Goal: Task Accomplishment & Management: Manage account settings

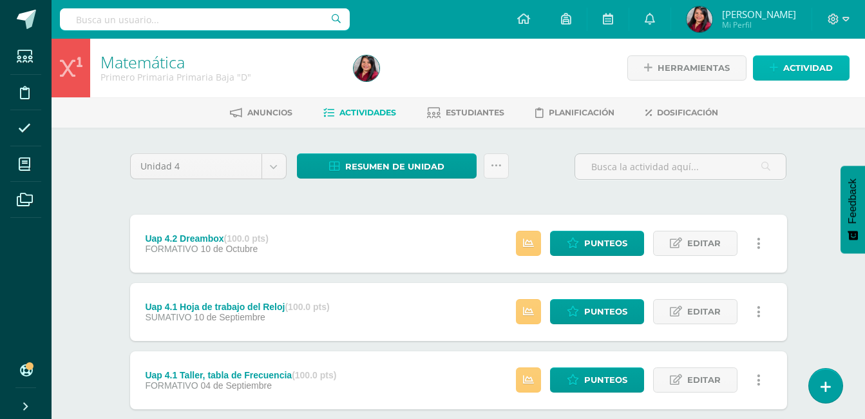
click at [800, 74] on span "Actividad" at bounding box center [808, 68] width 50 height 24
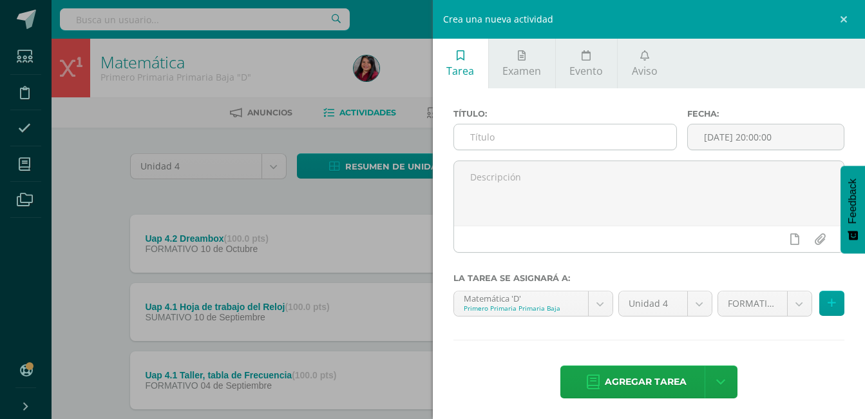
click at [548, 132] on input "text" at bounding box center [565, 136] width 223 height 25
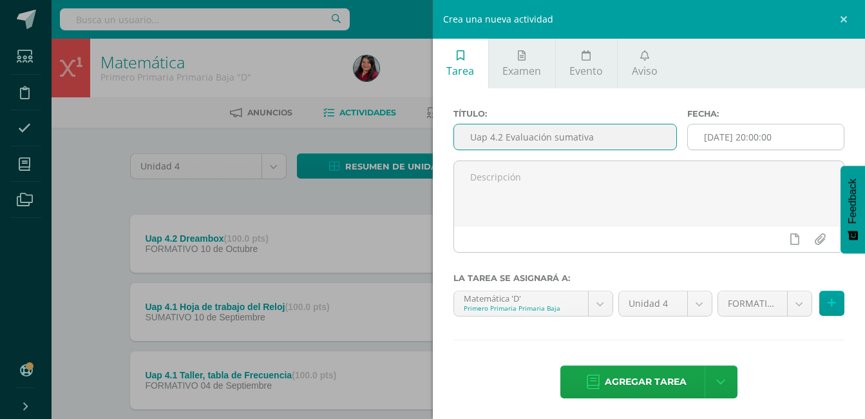
type input "Uap 4.2 Evaluación sumativa"
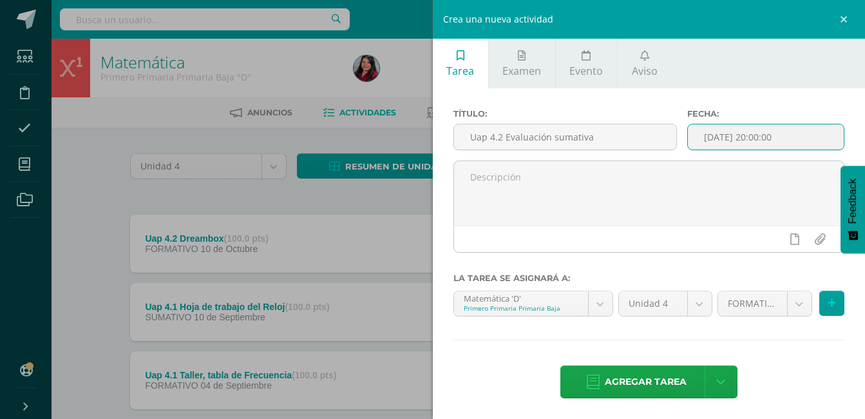
click at [793, 139] on input "[DATE] 20:00:00" at bounding box center [766, 136] width 156 height 25
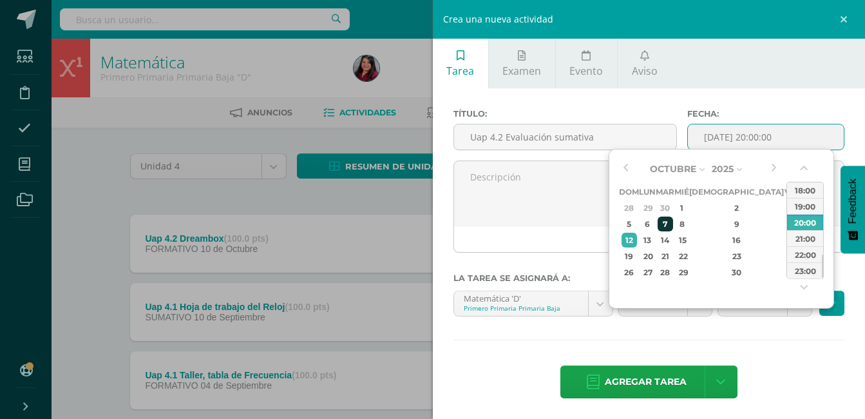
click at [673, 223] on div "7" at bounding box center [665, 223] width 15 height 15
type input "2025-10-07 20:00"
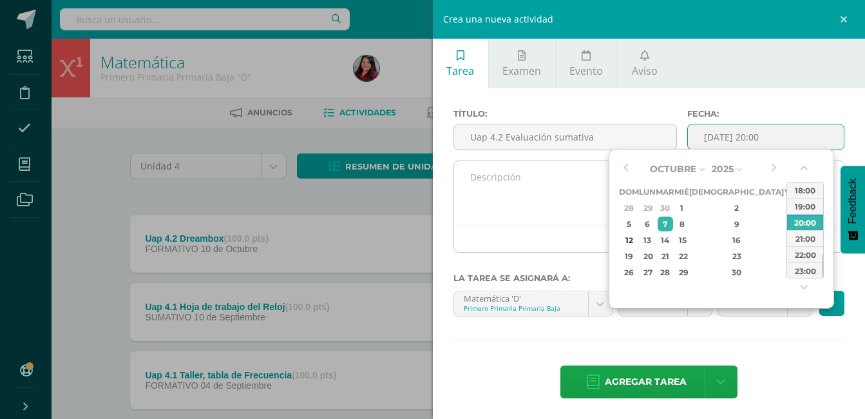
click at [583, 235] on div at bounding box center [649, 238] width 390 height 26
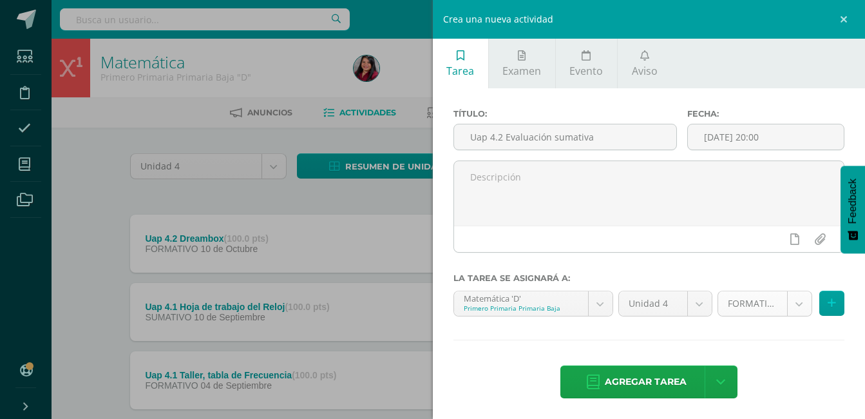
click at [791, 308] on body "Estudiantes Disciplina Asistencia Mis cursos Archivos Soporte Ayuda Reportar un…" at bounding box center [432, 281] width 865 height 563
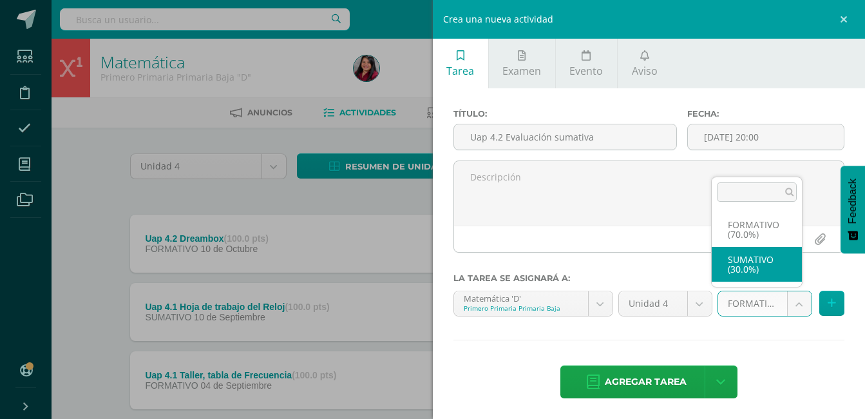
select select "205933"
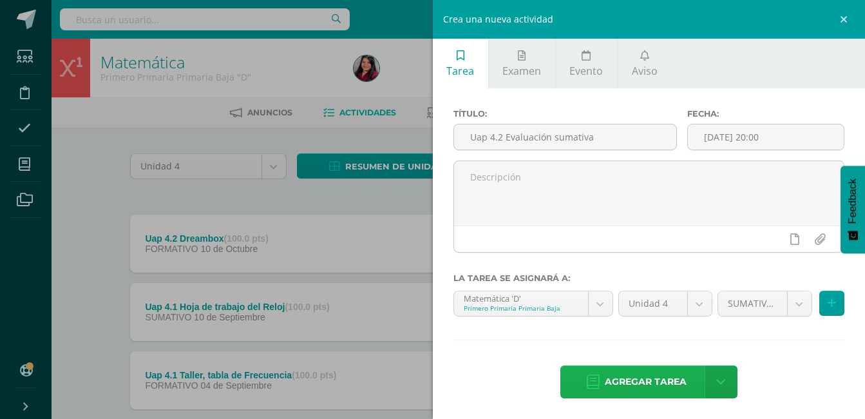
click at [642, 377] on span "Agregar tarea" at bounding box center [646, 382] width 82 height 32
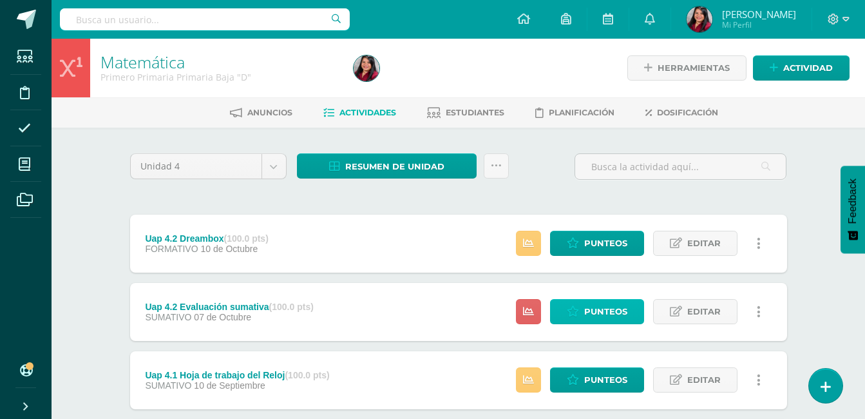
click at [593, 308] on span "Punteos" at bounding box center [605, 312] width 43 height 24
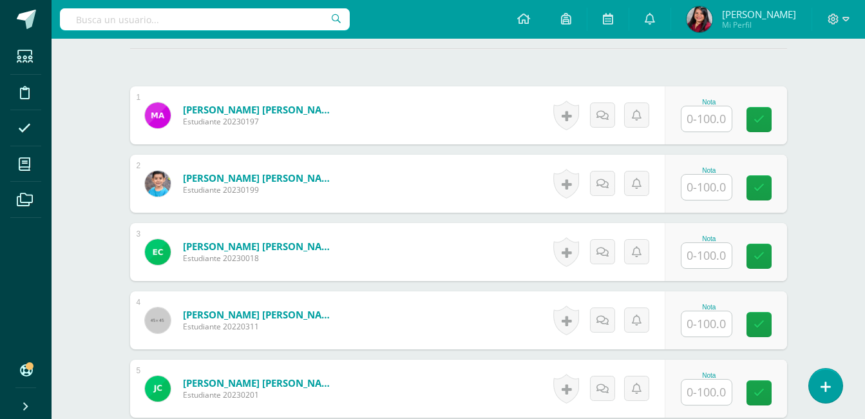
scroll to position [362, 0]
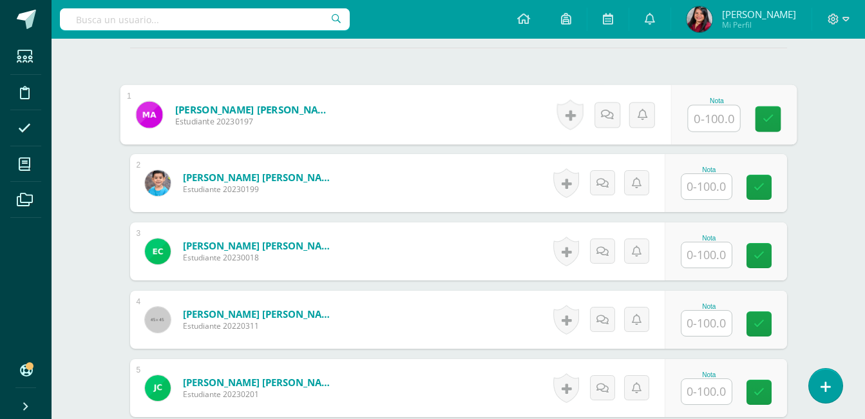
click at [722, 122] on input "text" at bounding box center [714, 119] width 52 height 26
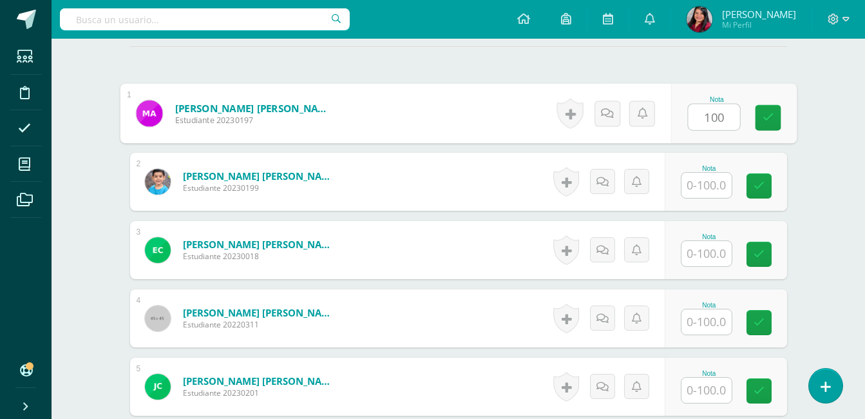
type input "100"
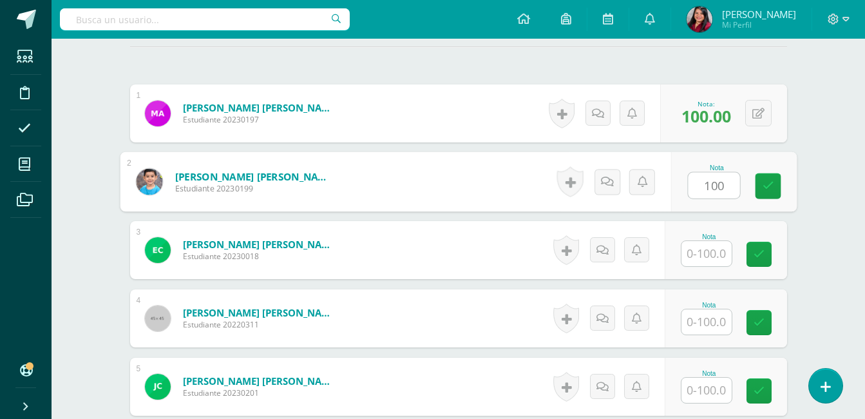
type input "100"
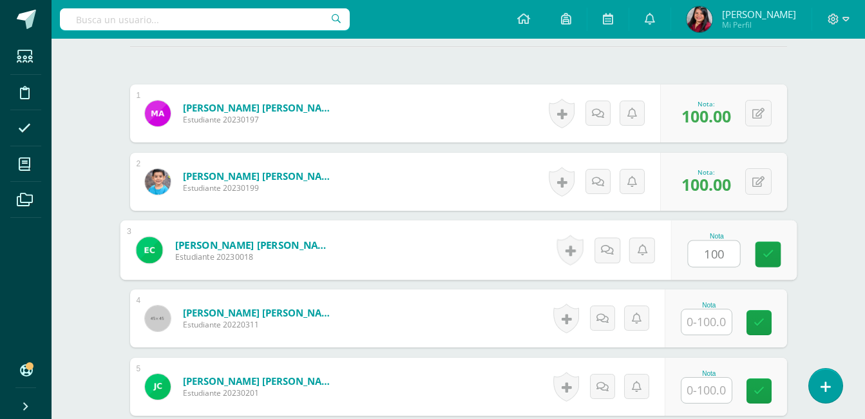
type input "100"
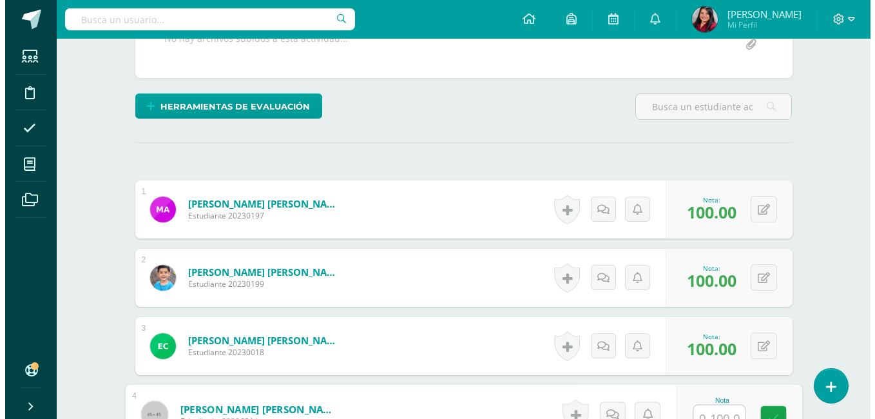
scroll to position [242, 0]
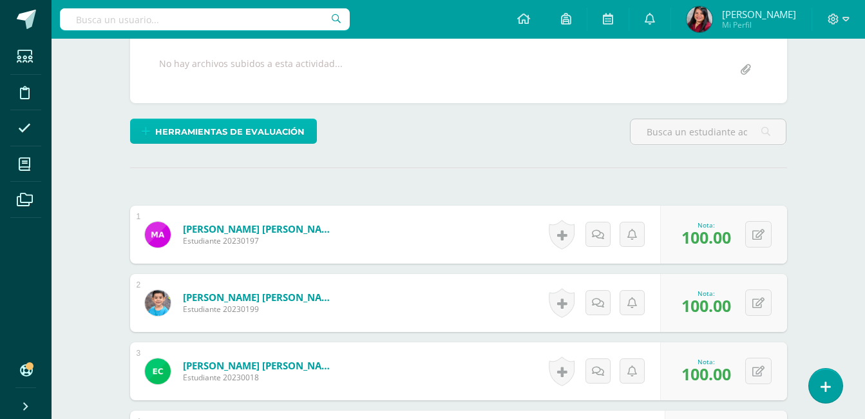
click at [247, 135] on span "Herramientas de evaluación" at bounding box center [229, 132] width 149 height 24
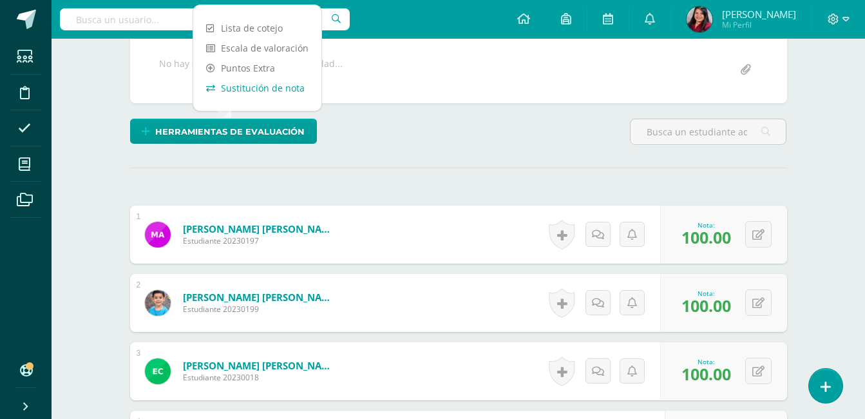
click at [271, 94] on link "Sustitución de nota" at bounding box center [257, 88] width 128 height 20
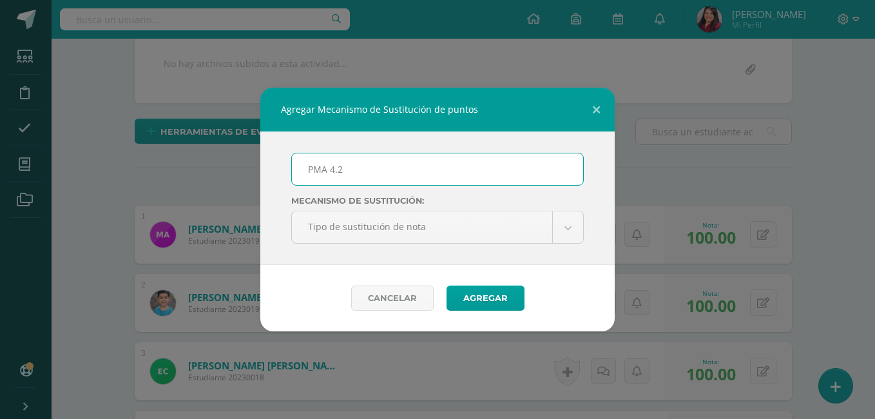
type input "PMA 4.2"
click at [615, 303] on div "Agregar Mecanismo de Sustitución de puntos PMA 4.2 Mecanismo de sustitución: Ti…" at bounding box center [437, 210] width 865 height 244
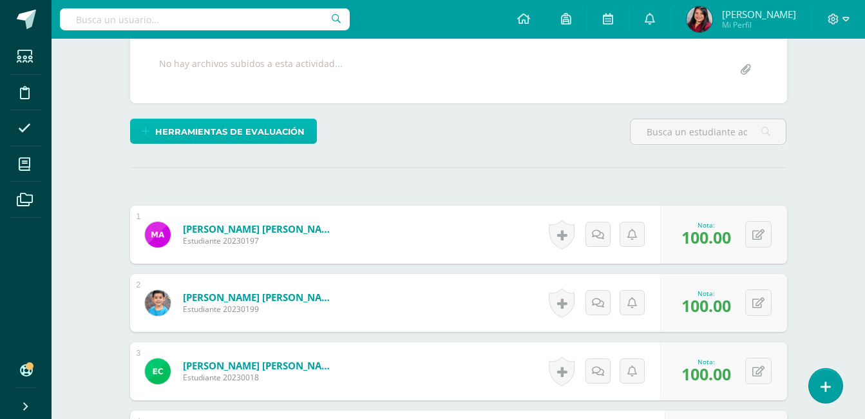
click at [254, 131] on span "Herramientas de evaluación" at bounding box center [229, 132] width 149 height 24
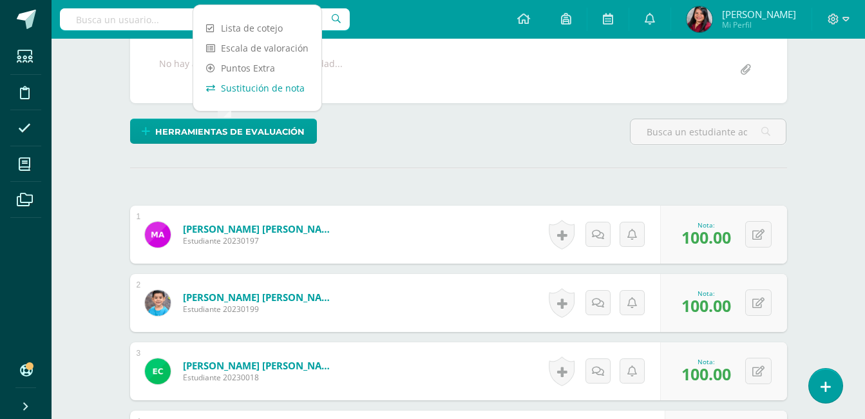
click at [245, 96] on link "Sustitución de nota" at bounding box center [257, 88] width 128 height 20
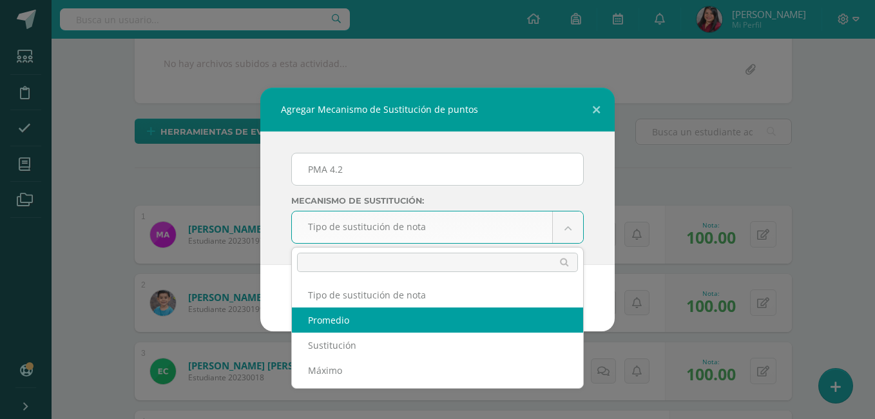
select select "average"
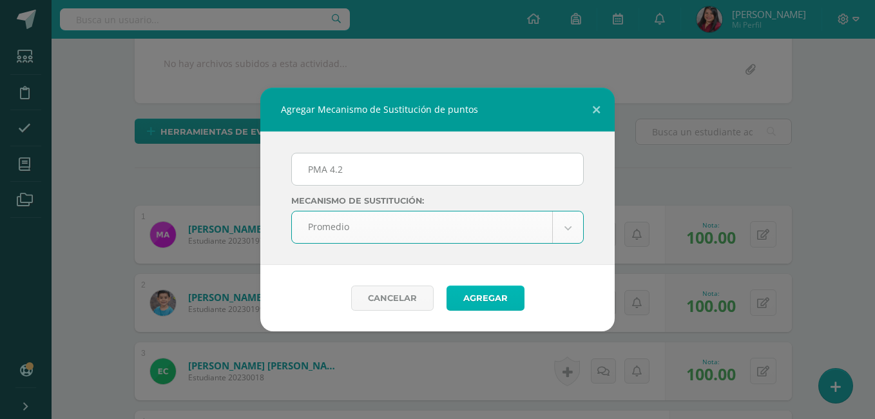
click at [483, 294] on button "Agregar" at bounding box center [485, 297] width 78 height 25
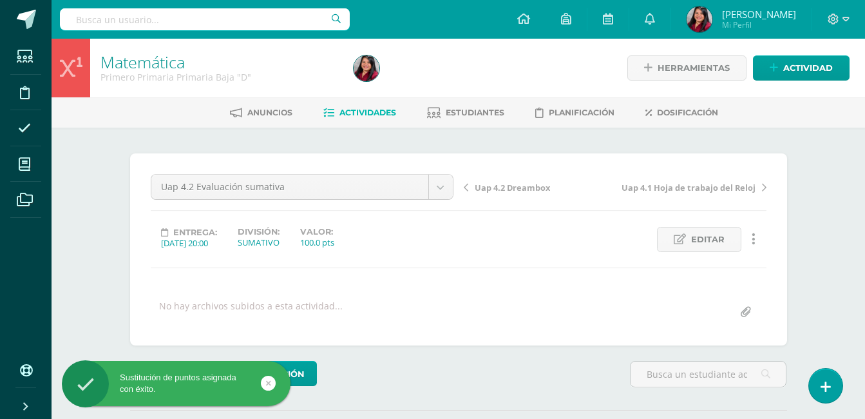
drag, startPoint x: 859, startPoint y: 186, endPoint x: 837, endPoint y: 186, distance: 22.5
click at [837, 186] on div "Matemática Primero Primaria Primaria Baja "D" Herramientas Detalle de asistenci…" at bounding box center [459, 300] width 814 height 523
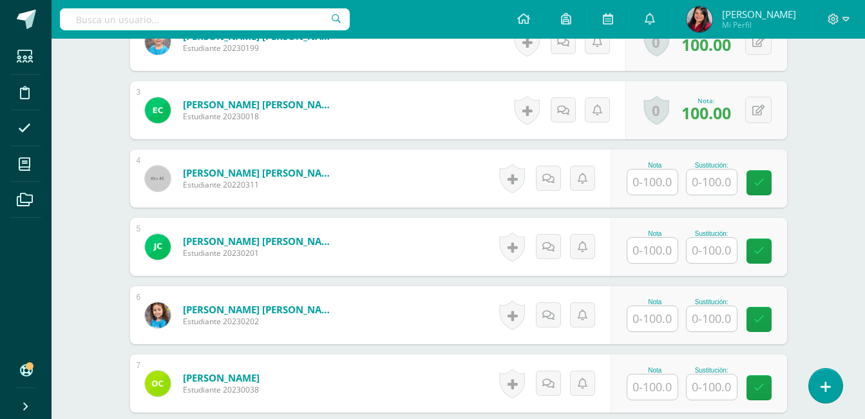
scroll to position [618, 0]
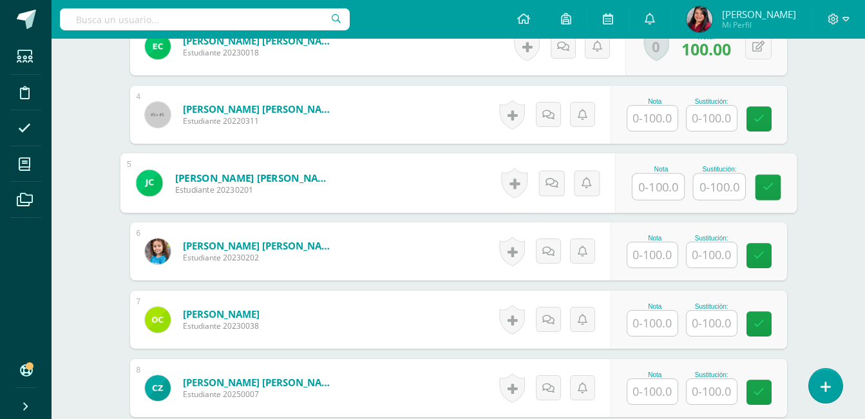
click at [651, 184] on input "text" at bounding box center [659, 187] width 52 height 26
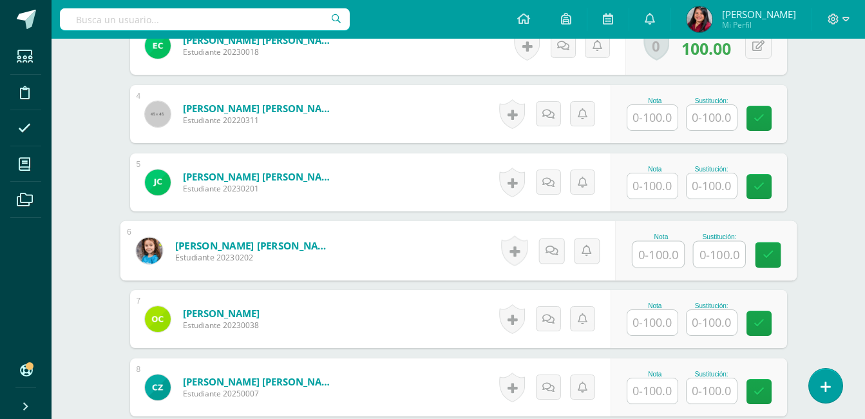
click at [647, 250] on input "text" at bounding box center [659, 255] width 52 height 26
type input "100"
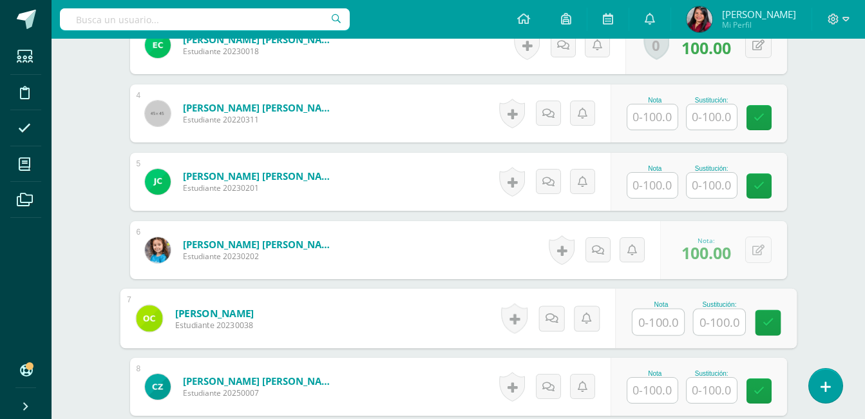
scroll to position [620, 0]
click at [661, 332] on input "text" at bounding box center [659, 322] width 52 height 26
type input "100"
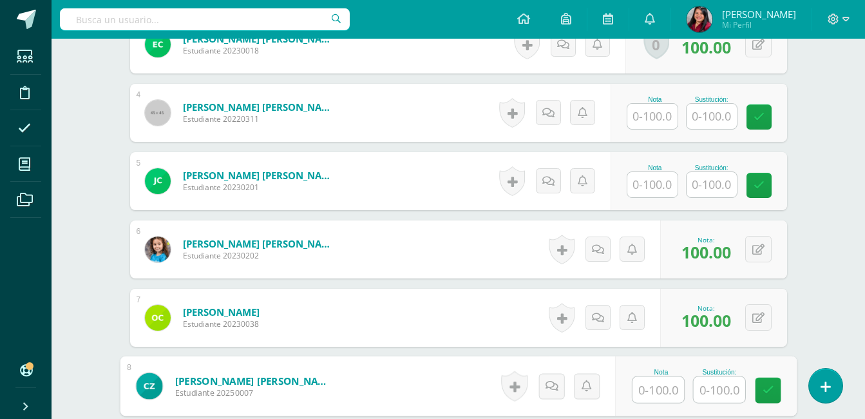
click at [657, 396] on input "text" at bounding box center [659, 390] width 52 height 26
type input "100"
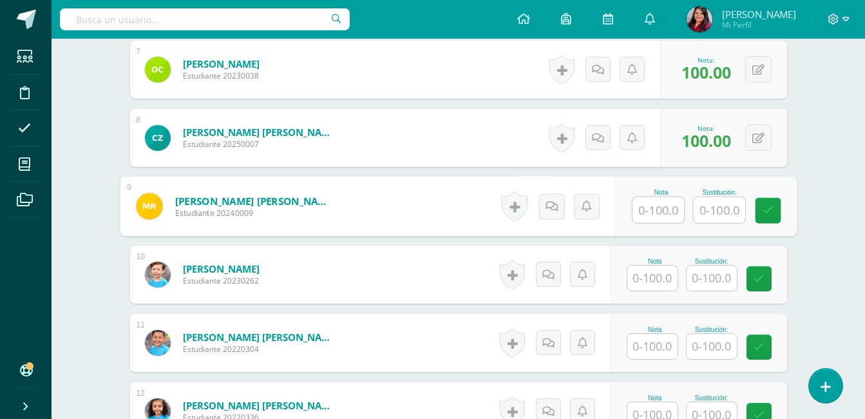
click at [671, 218] on input "text" at bounding box center [659, 210] width 52 height 26
type input "100"
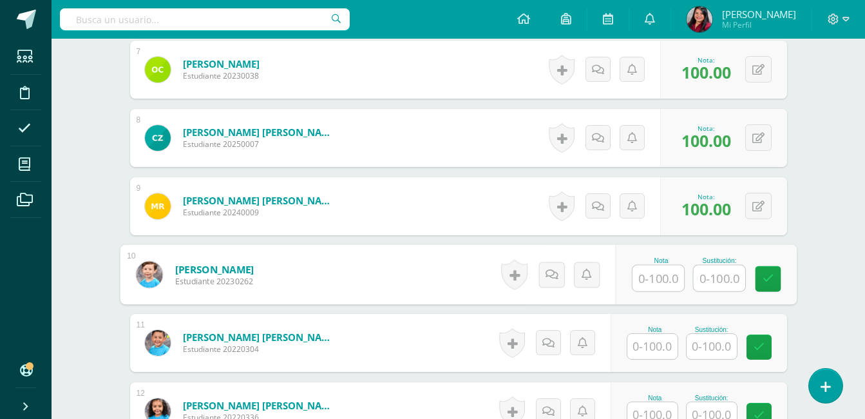
click at [664, 279] on input "text" at bounding box center [659, 278] width 52 height 26
type input "100"
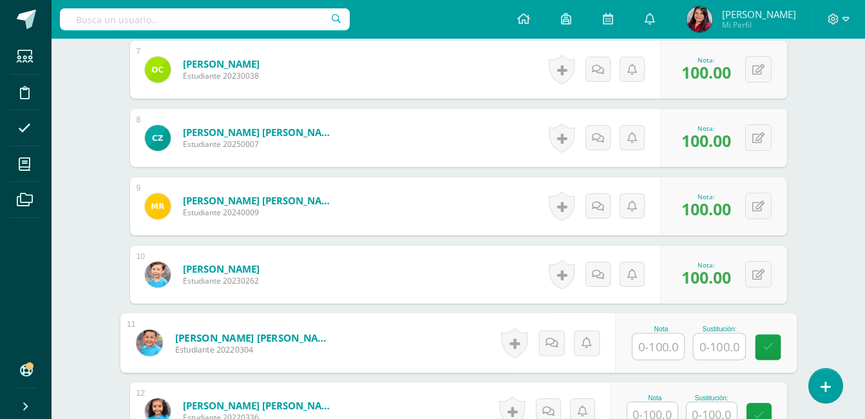
click at [663, 354] on input "text" at bounding box center [659, 347] width 52 height 26
type input "100"
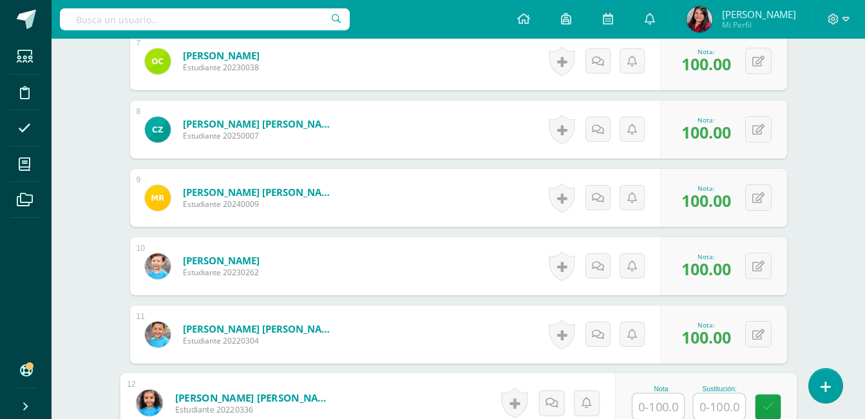
click at [655, 408] on input "text" at bounding box center [659, 407] width 52 height 26
type input "100"
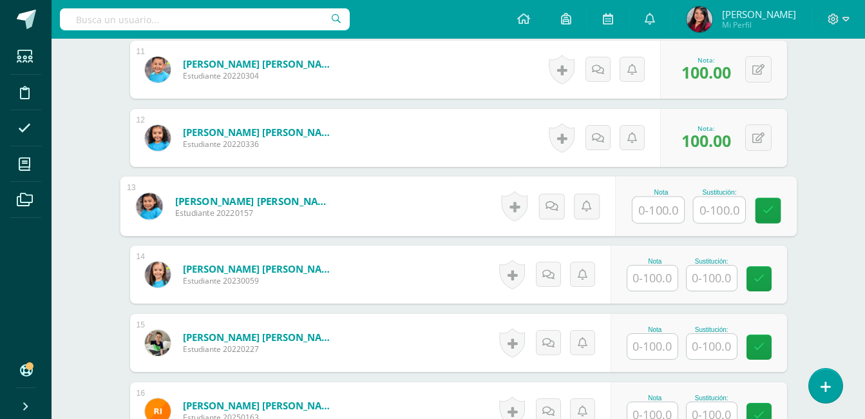
click at [651, 278] on input "text" at bounding box center [653, 277] width 50 height 25
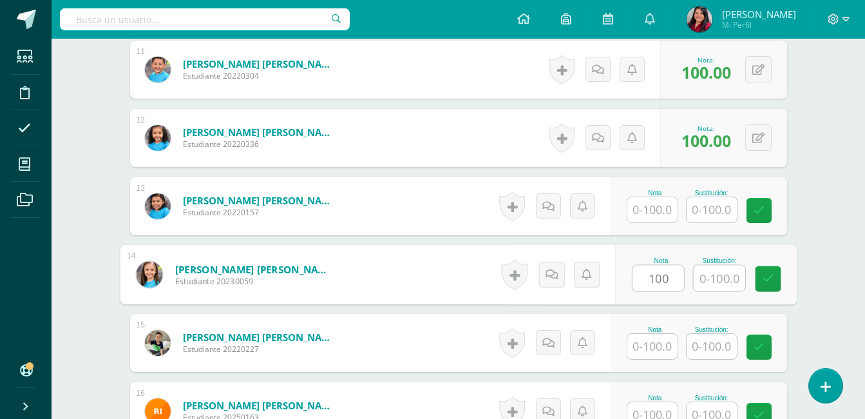
type input "100"
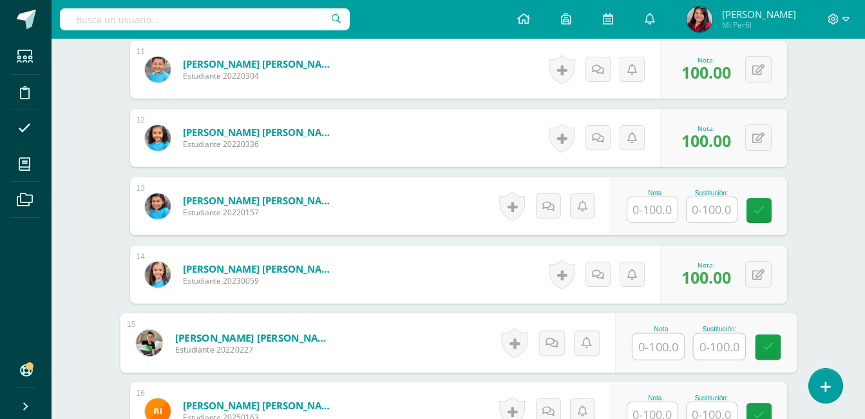
click at [650, 347] on input "text" at bounding box center [659, 347] width 52 height 26
click at [657, 400] on div "Nota" at bounding box center [655, 397] width 57 height 7
click at [657, 412] on input "text" at bounding box center [653, 414] width 50 height 25
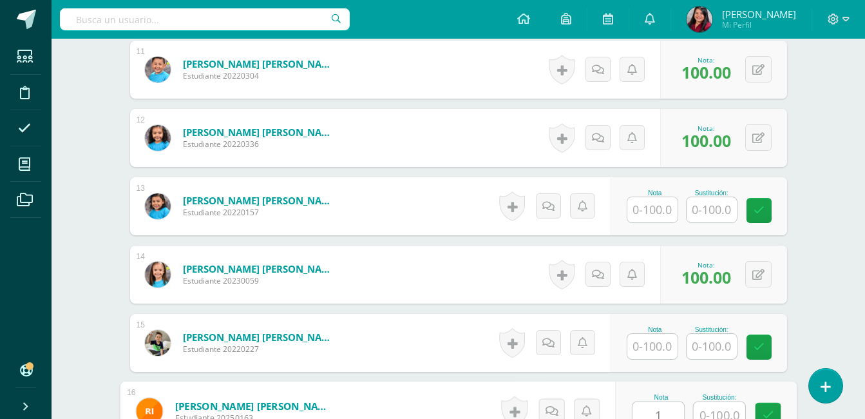
scroll to position [1146, 0]
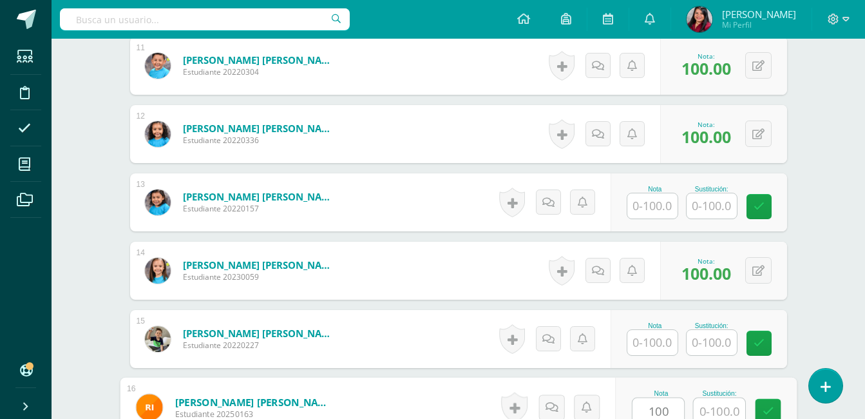
type input "100"
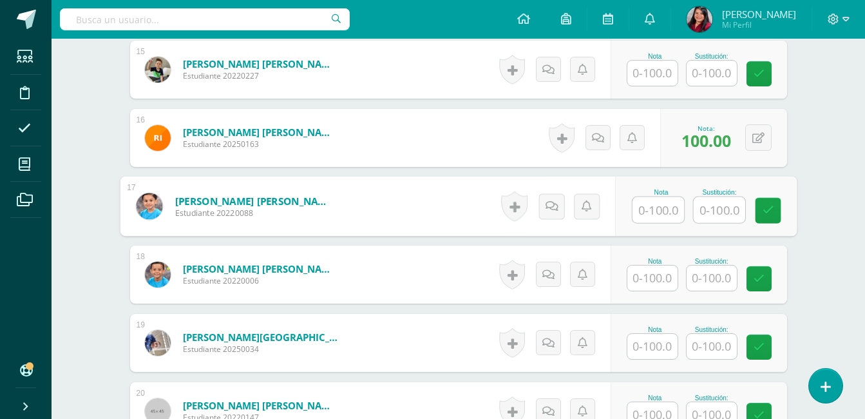
click at [657, 206] on input "text" at bounding box center [659, 210] width 52 height 26
type input "100"
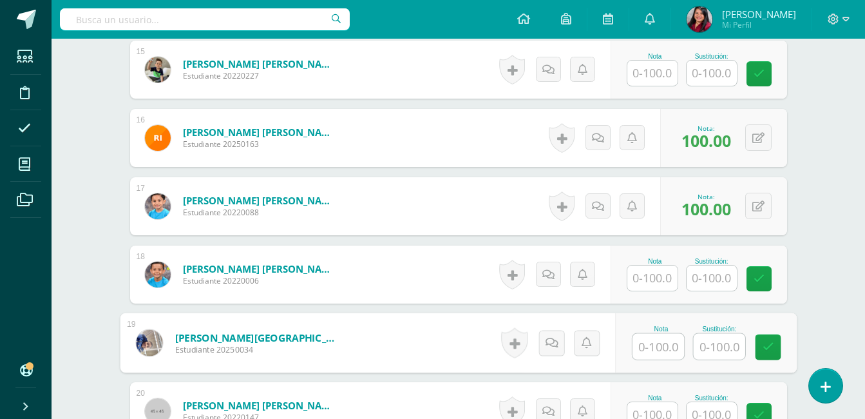
click at [646, 350] on input "text" at bounding box center [659, 347] width 52 height 26
type input "100"
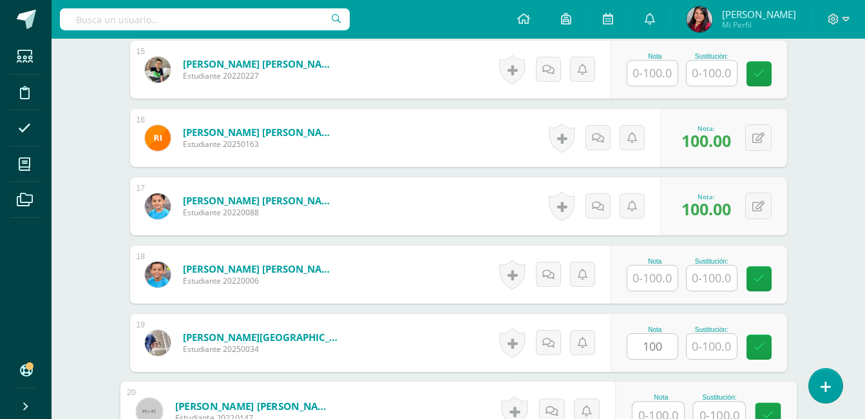
click at [658, 416] on input "text" at bounding box center [659, 415] width 52 height 26
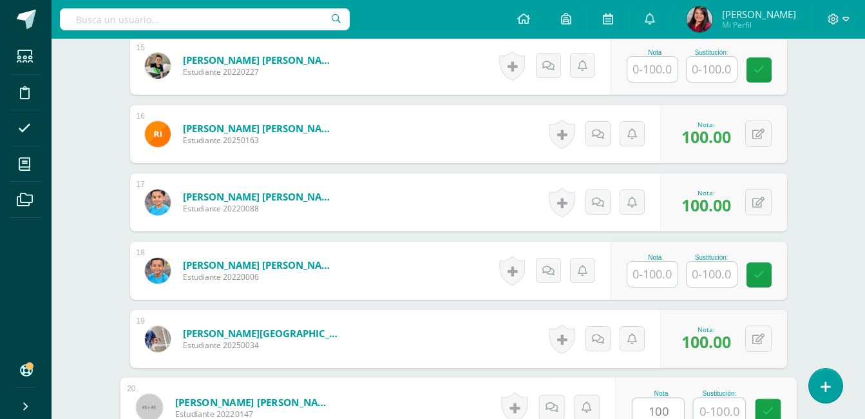
type input "100"
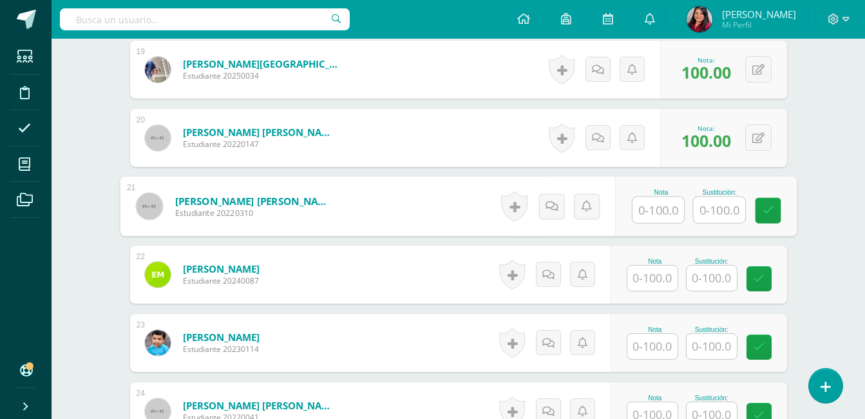
click at [660, 211] on input "text" at bounding box center [659, 210] width 52 height 26
type input "100"
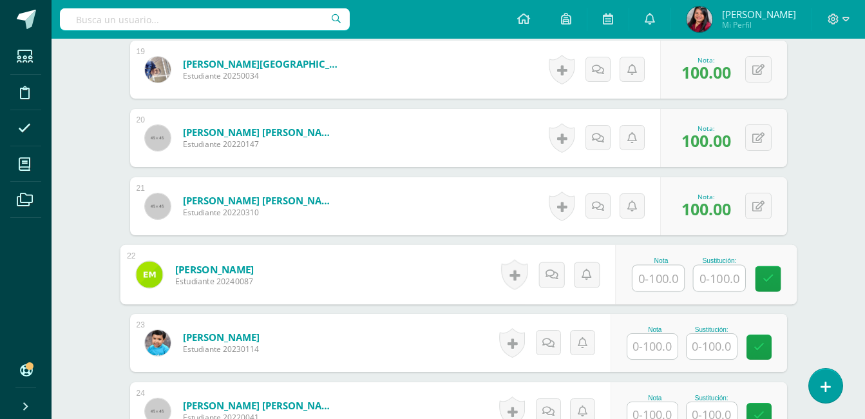
click at [659, 267] on input "text" at bounding box center [659, 278] width 52 height 26
type input "100"
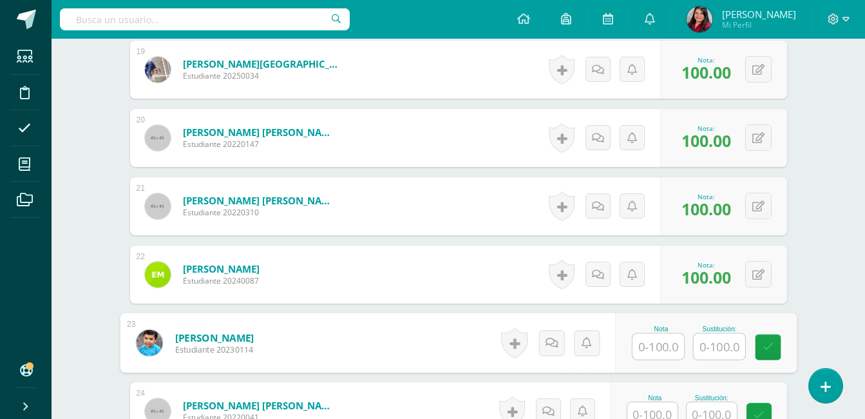
click at [660, 347] on input "text" at bounding box center [659, 347] width 52 height 26
type input "100"
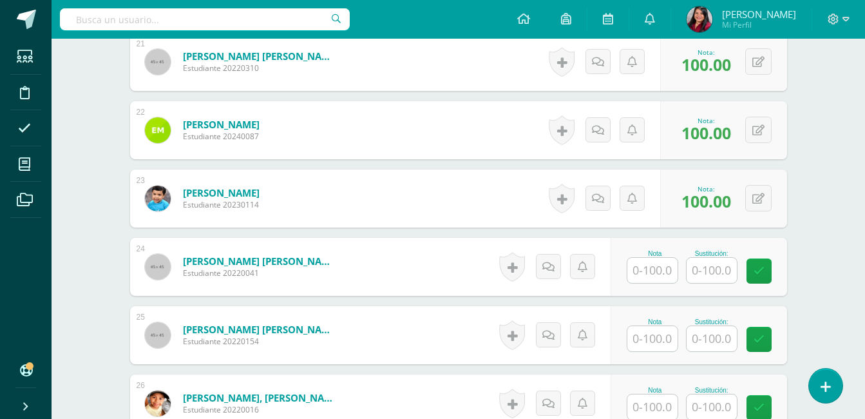
scroll to position [1903, 0]
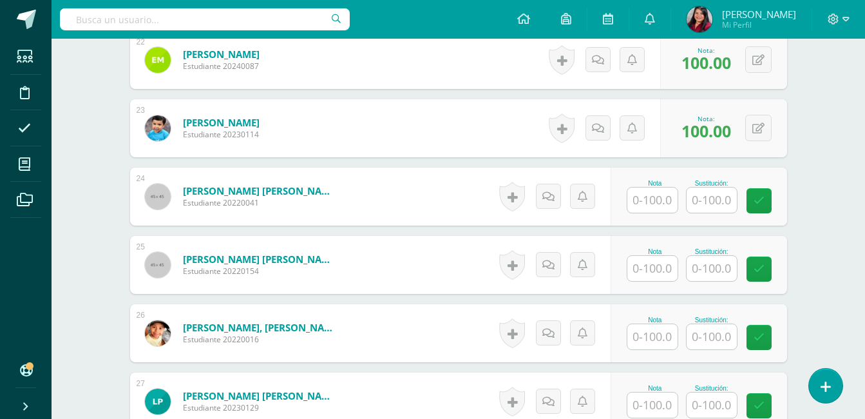
click at [662, 270] on input "text" at bounding box center [653, 268] width 50 height 25
type input "100"
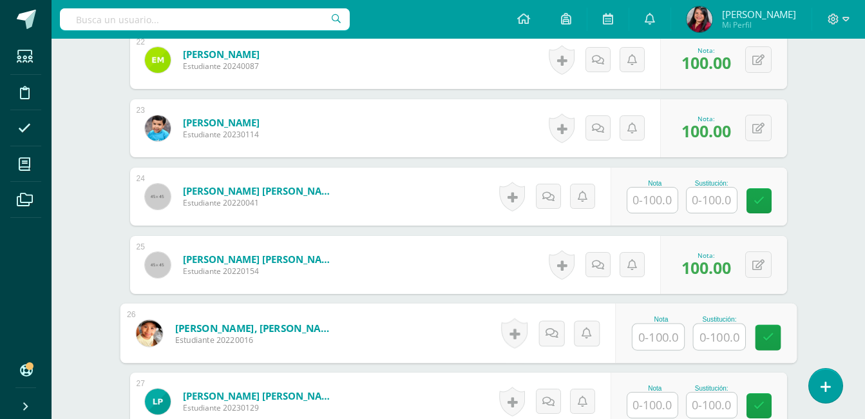
click at [660, 336] on input "text" at bounding box center [659, 337] width 52 height 26
type input "100"
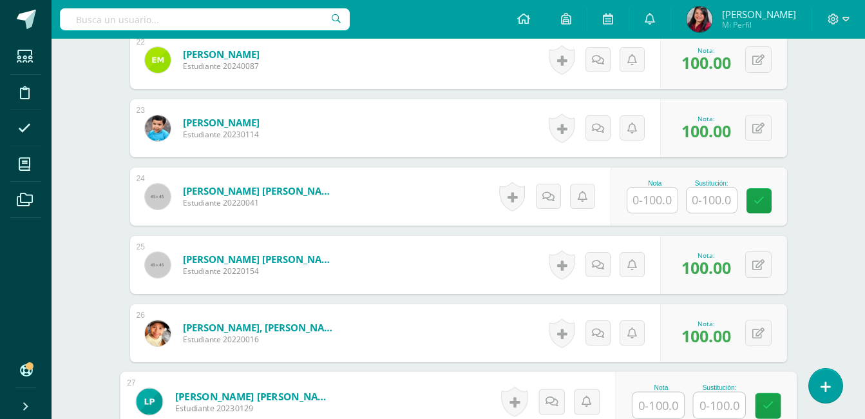
click at [658, 409] on input "text" at bounding box center [659, 405] width 52 height 26
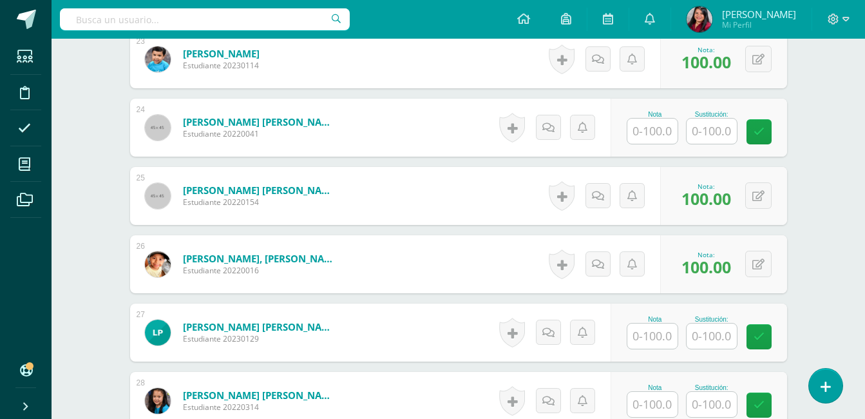
scroll to position [2160, 0]
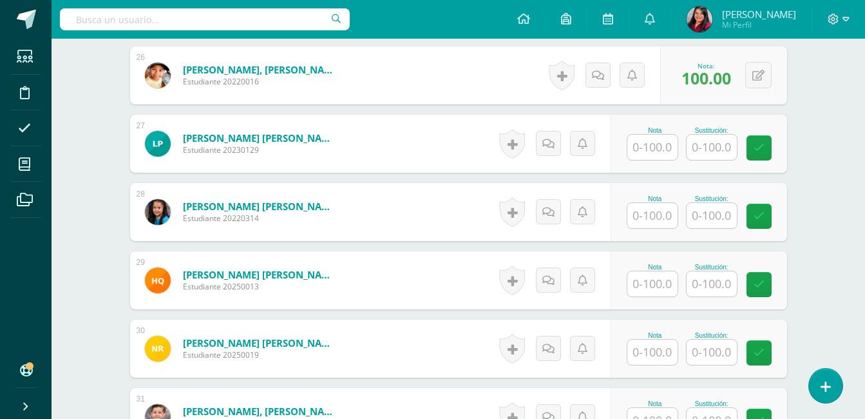
click at [649, 220] on input "text" at bounding box center [653, 215] width 50 height 25
type input "100"
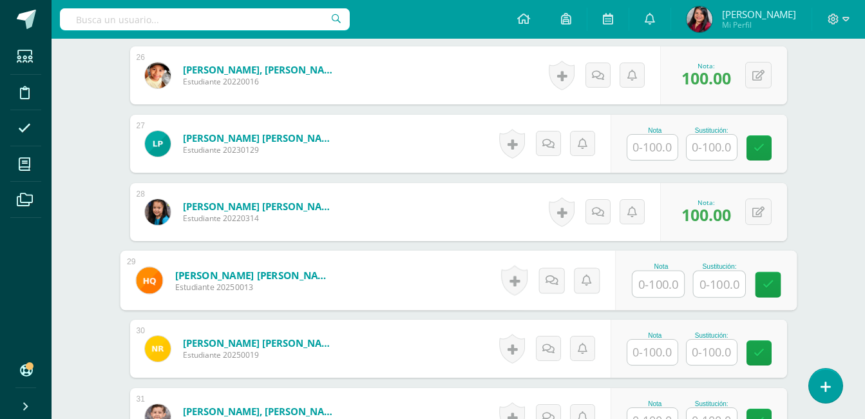
click at [665, 291] on input "text" at bounding box center [659, 284] width 52 height 26
type input "100"
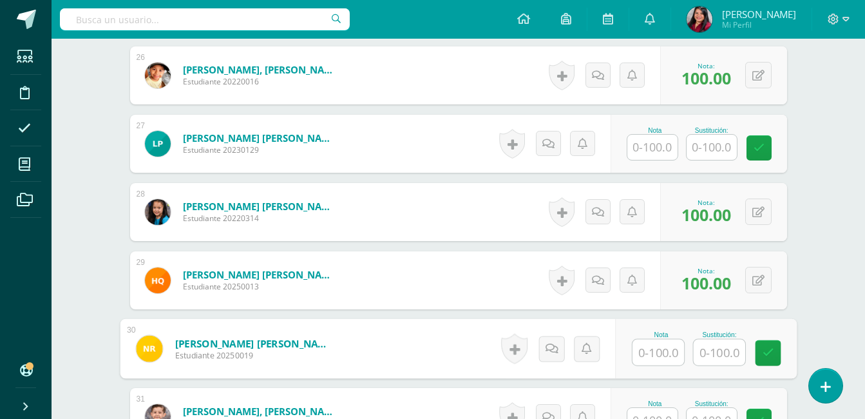
click at [661, 355] on input "text" at bounding box center [659, 353] width 52 height 26
type input "100"
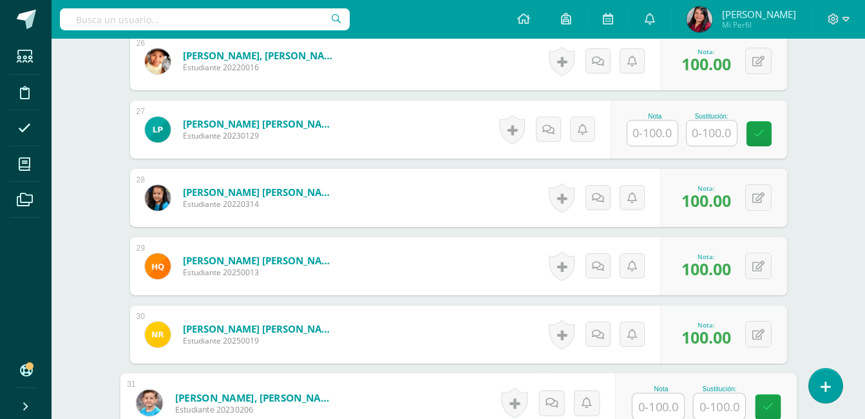
click at [662, 416] on input "text" at bounding box center [659, 407] width 52 height 26
type input "100"
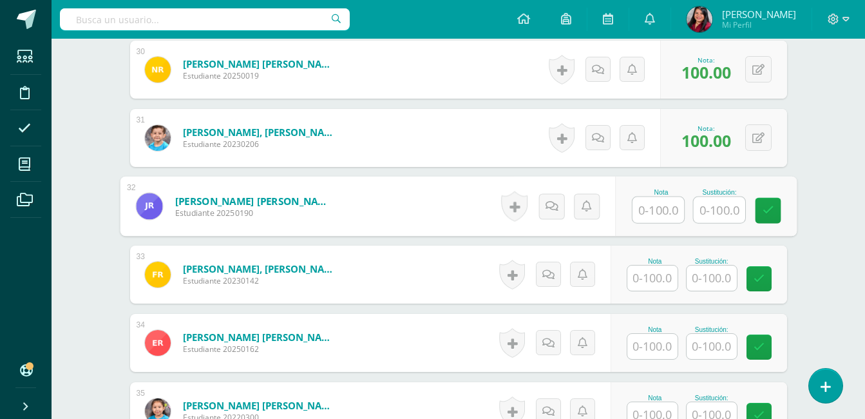
click at [660, 209] on input "text" at bounding box center [659, 210] width 52 height 26
type input "100"
click at [655, 279] on input "text" at bounding box center [653, 277] width 50 height 25
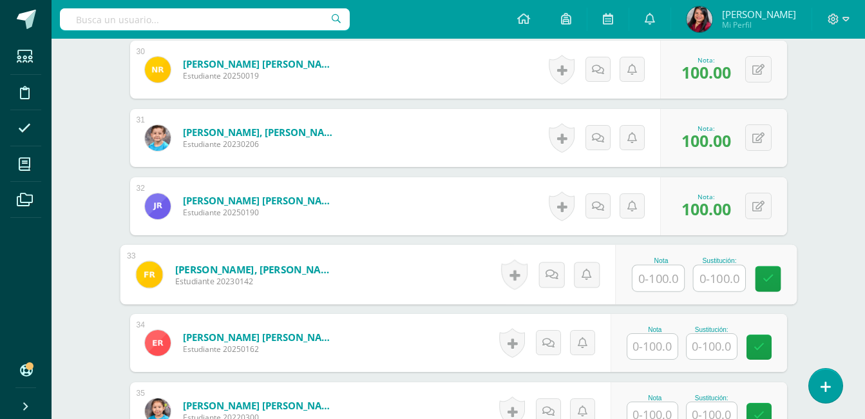
click at [663, 338] on input "text" at bounding box center [653, 346] width 50 height 25
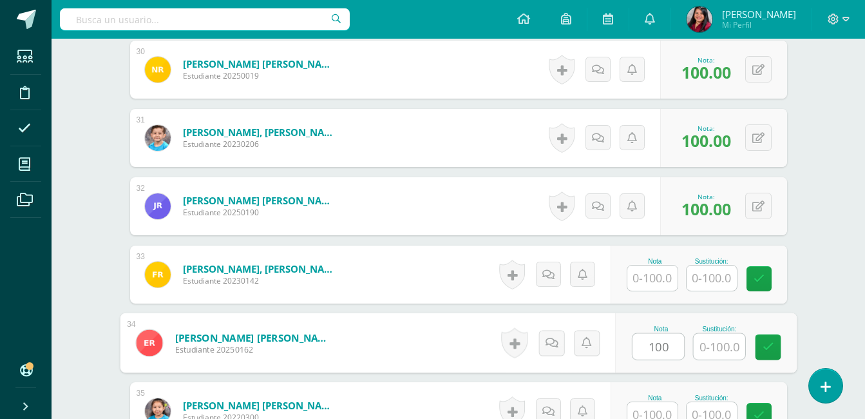
type input "100"
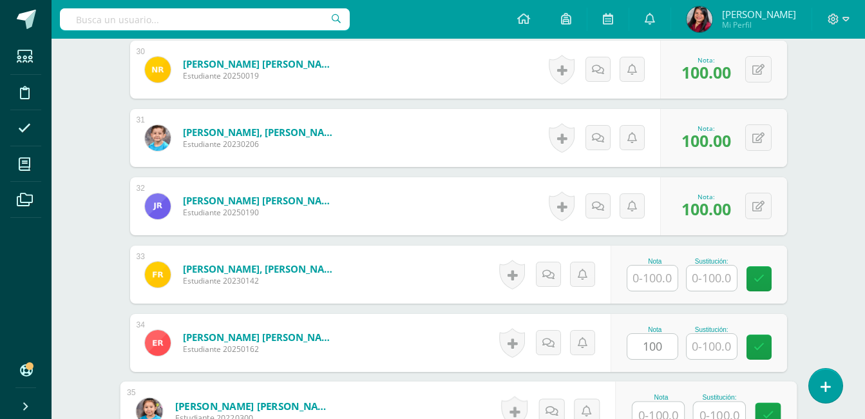
click at [655, 416] on input "text" at bounding box center [659, 415] width 52 height 26
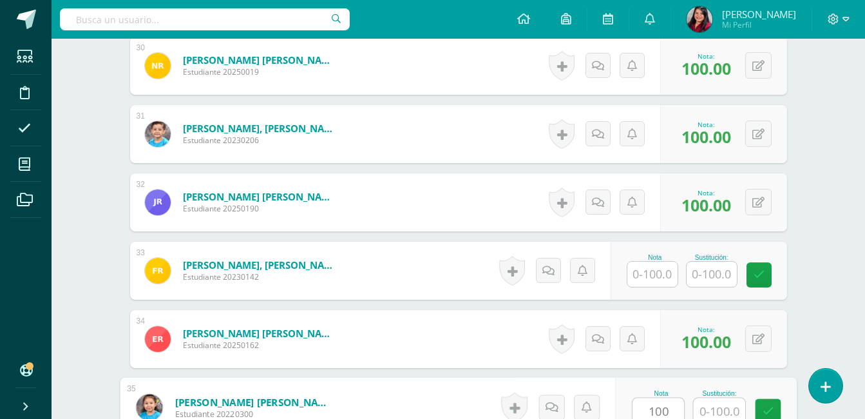
type input "100"
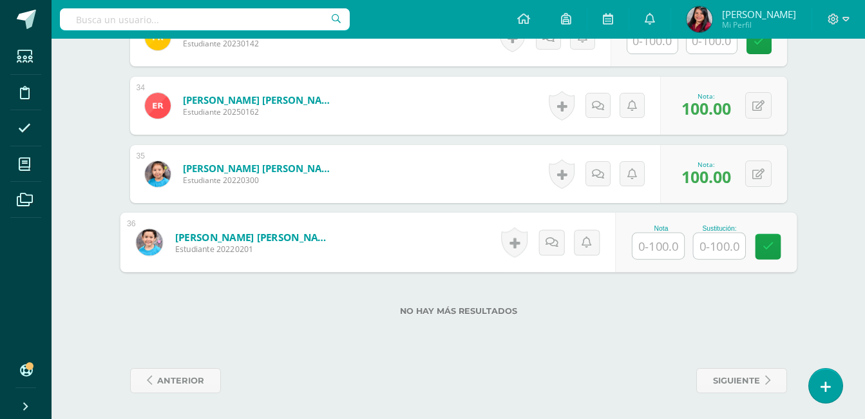
click at [655, 241] on input "text" at bounding box center [659, 246] width 52 height 26
type input "100"
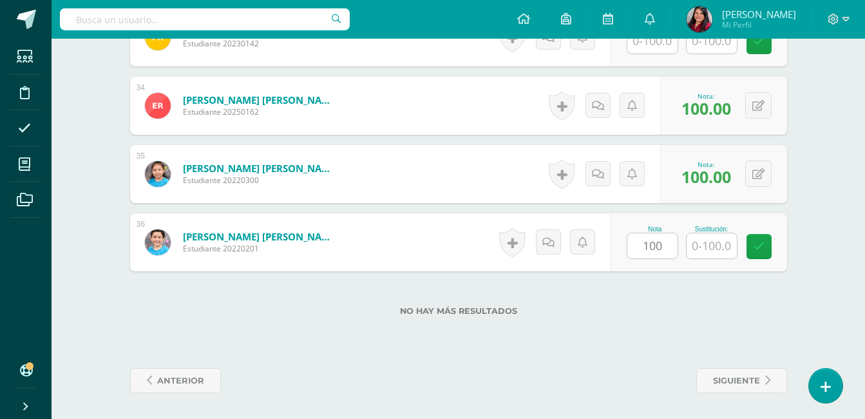
click at [666, 292] on div "No hay más resultados" at bounding box center [458, 301] width 657 height 60
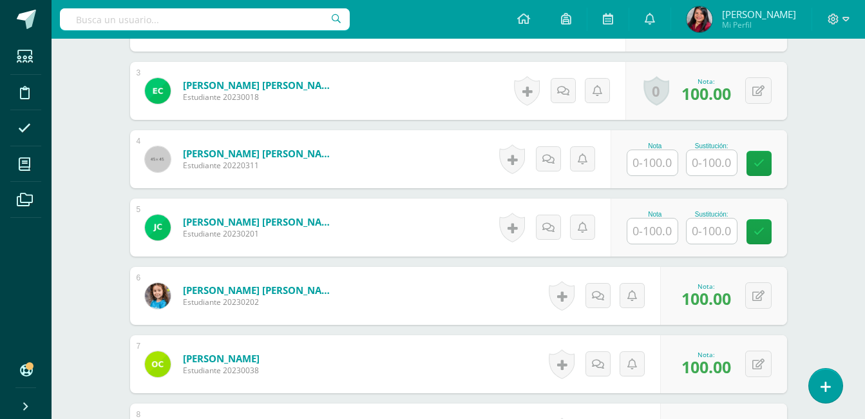
scroll to position [564, 0]
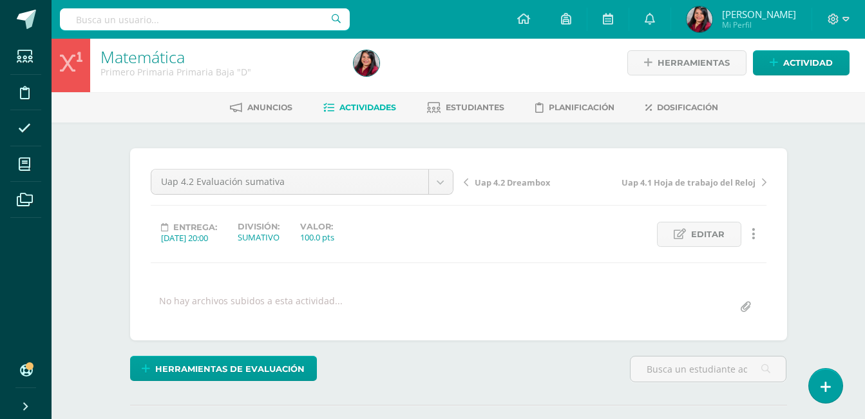
scroll to position [0, 0]
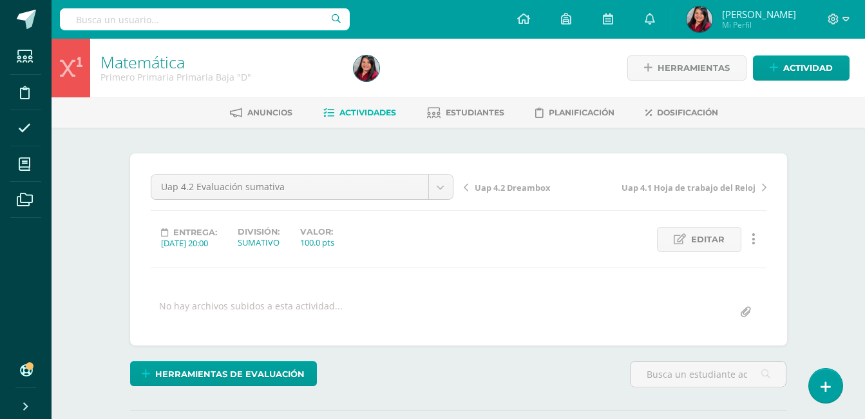
click at [360, 108] on span "Actividades" at bounding box center [368, 113] width 57 height 10
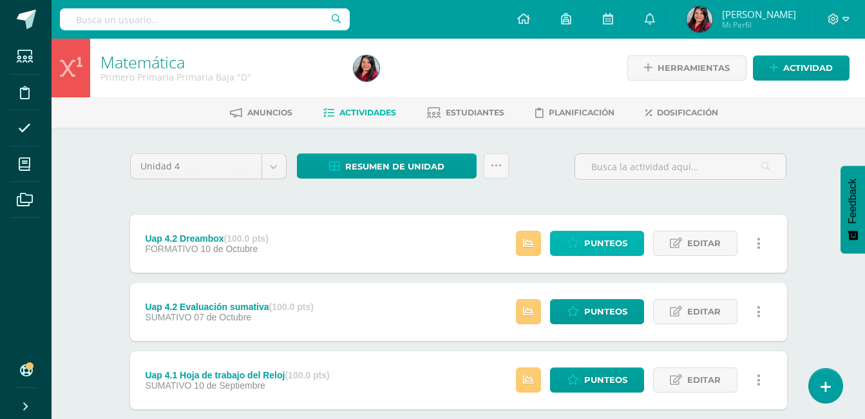
click at [605, 235] on span "Punteos" at bounding box center [605, 243] width 43 height 24
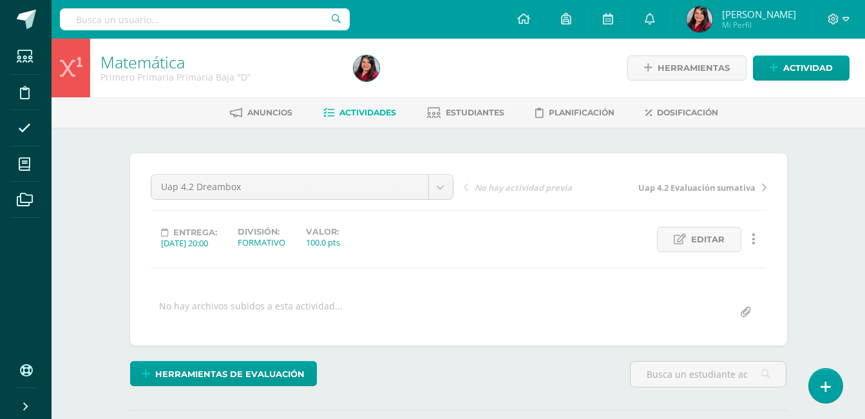
click at [801, 227] on div "¿Estás seguro que quieres eliminar esta actividad? Esto borrará la actividad y …" at bounding box center [458, 319] width 709 height 383
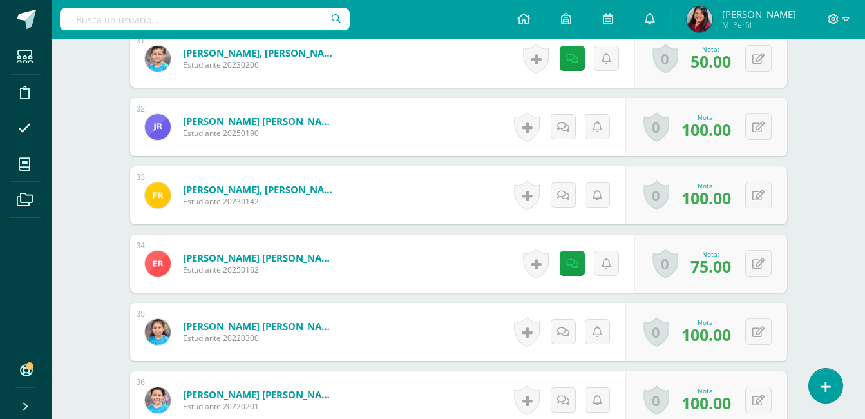
scroll to position [2493, 0]
